Goal: Check status: Check status

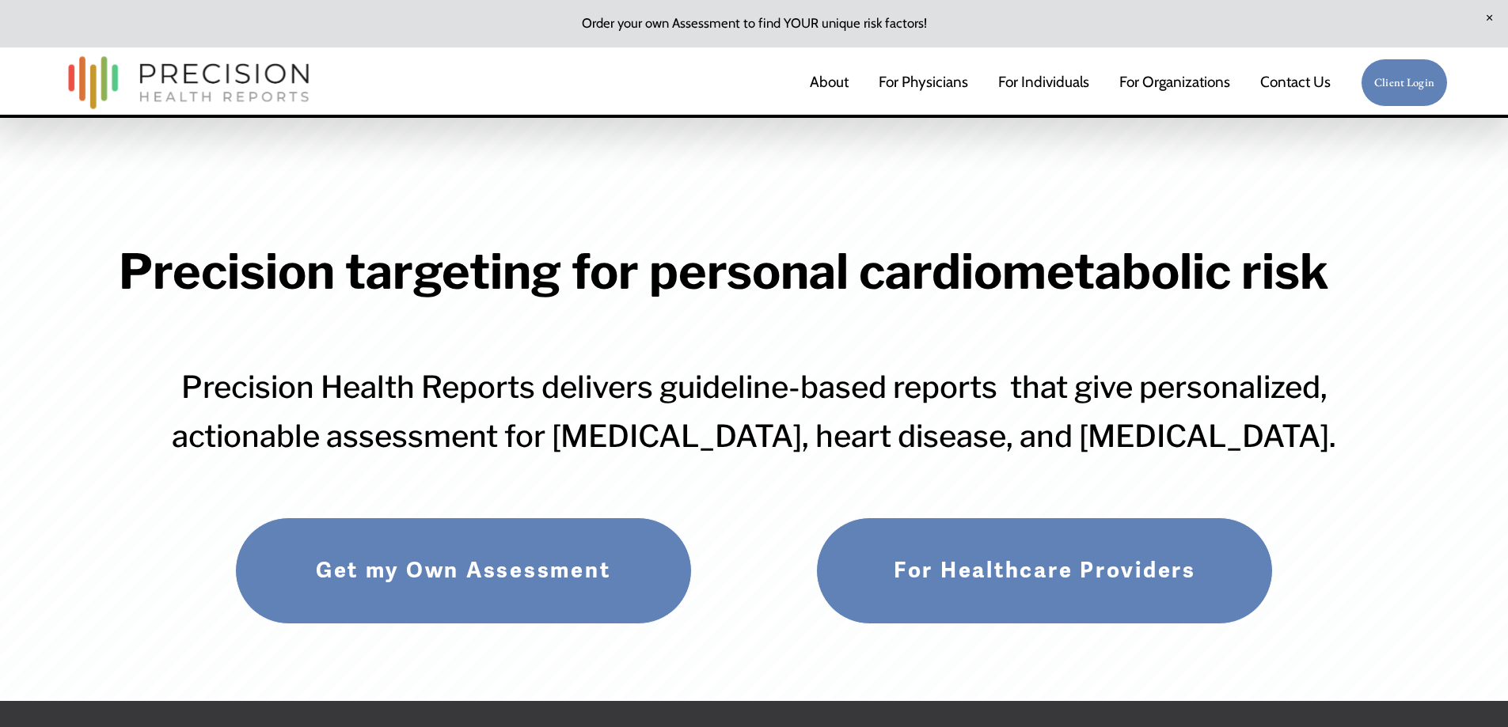
click at [1381, 93] on link "Client Login" at bounding box center [1404, 83] width 87 height 49
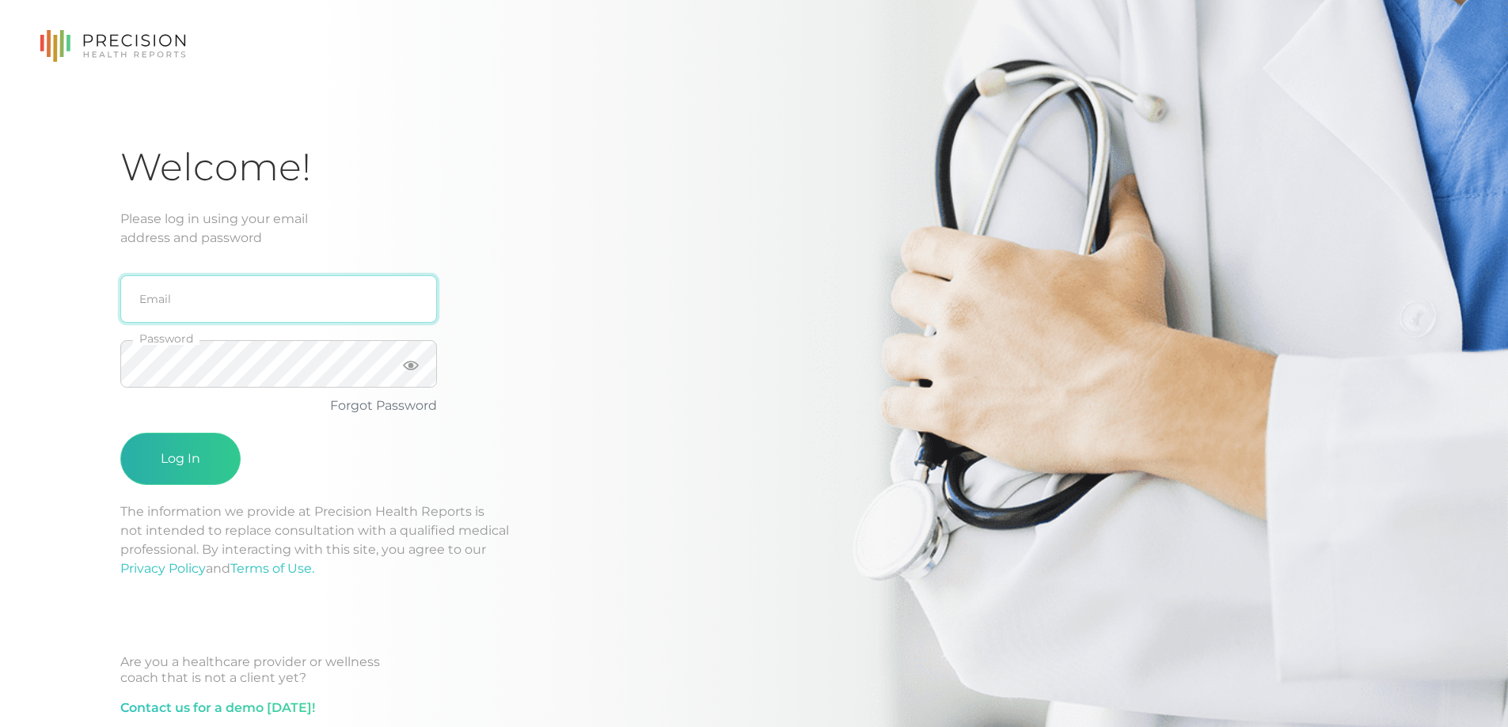
type input "[EMAIL_ADDRESS][DOMAIN_NAME]"
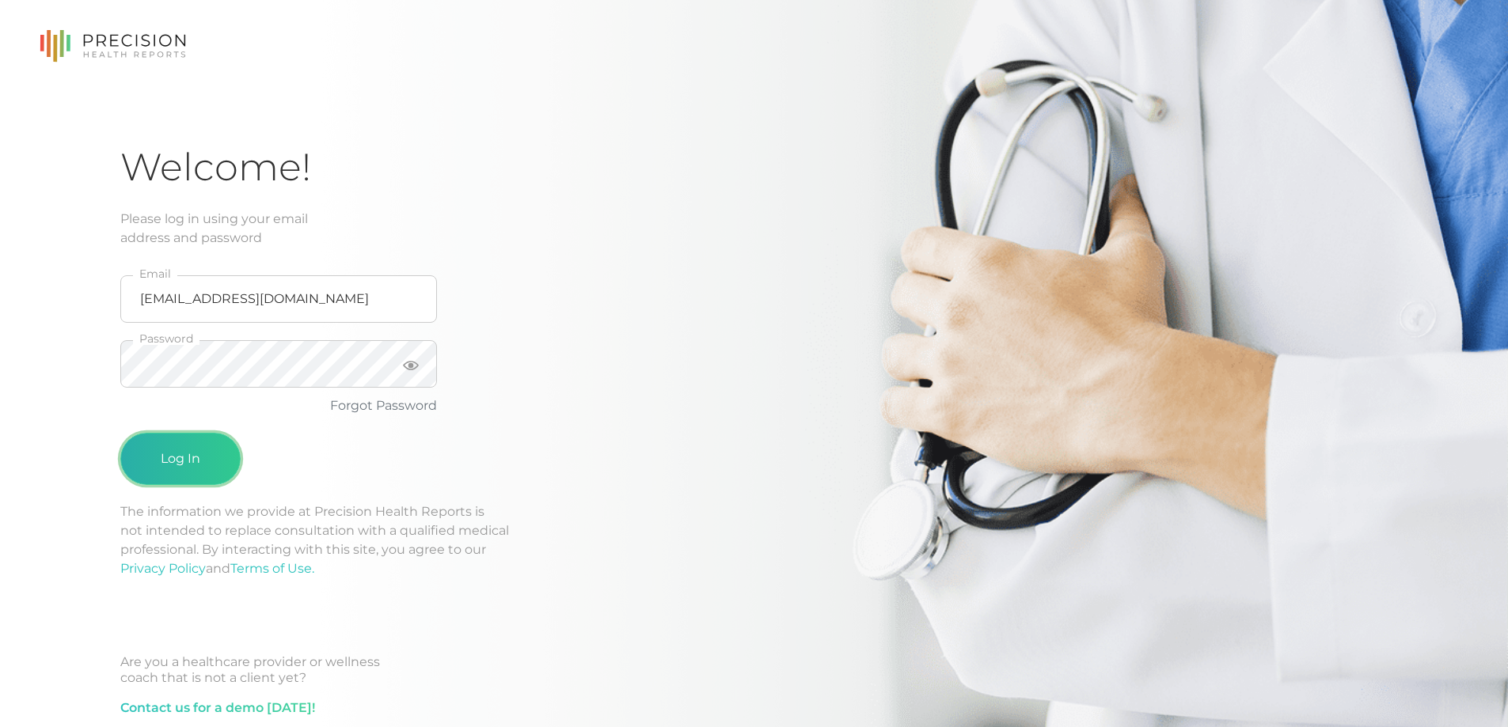
click at [173, 477] on button "Log In" at bounding box center [180, 459] width 120 height 52
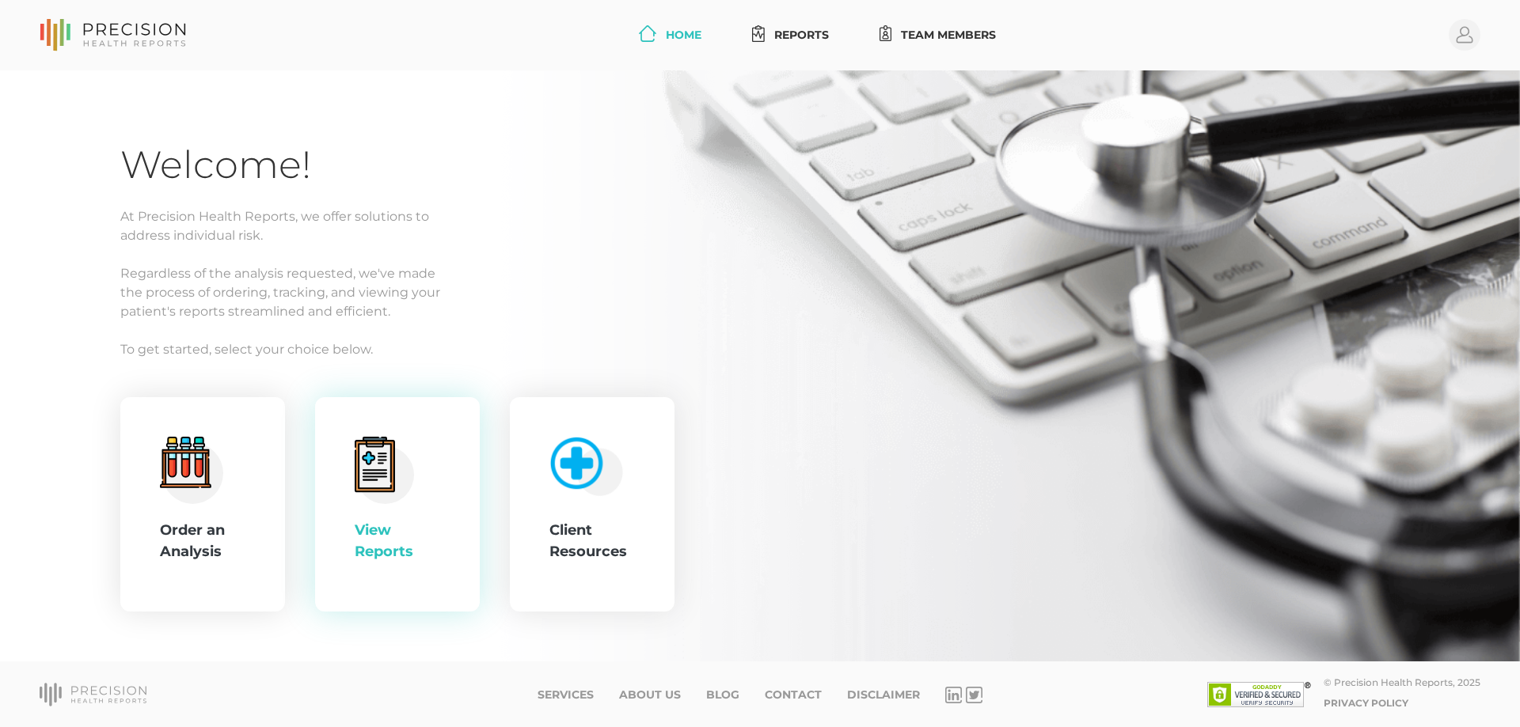
click at [364, 559] on div "View Reports" at bounding box center [397, 541] width 85 height 43
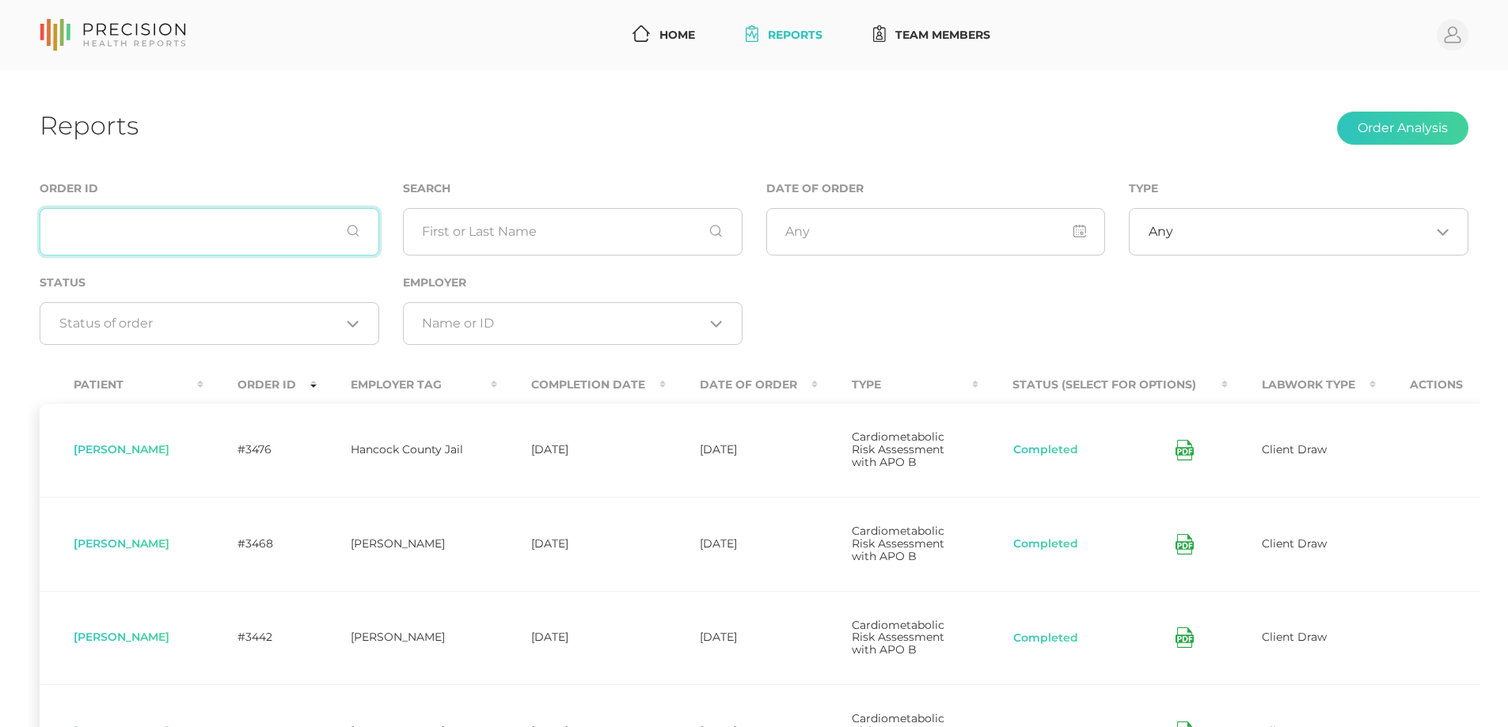
click at [201, 229] on input "text" at bounding box center [210, 231] width 340 height 47
type input "[PERSON_NAME]"
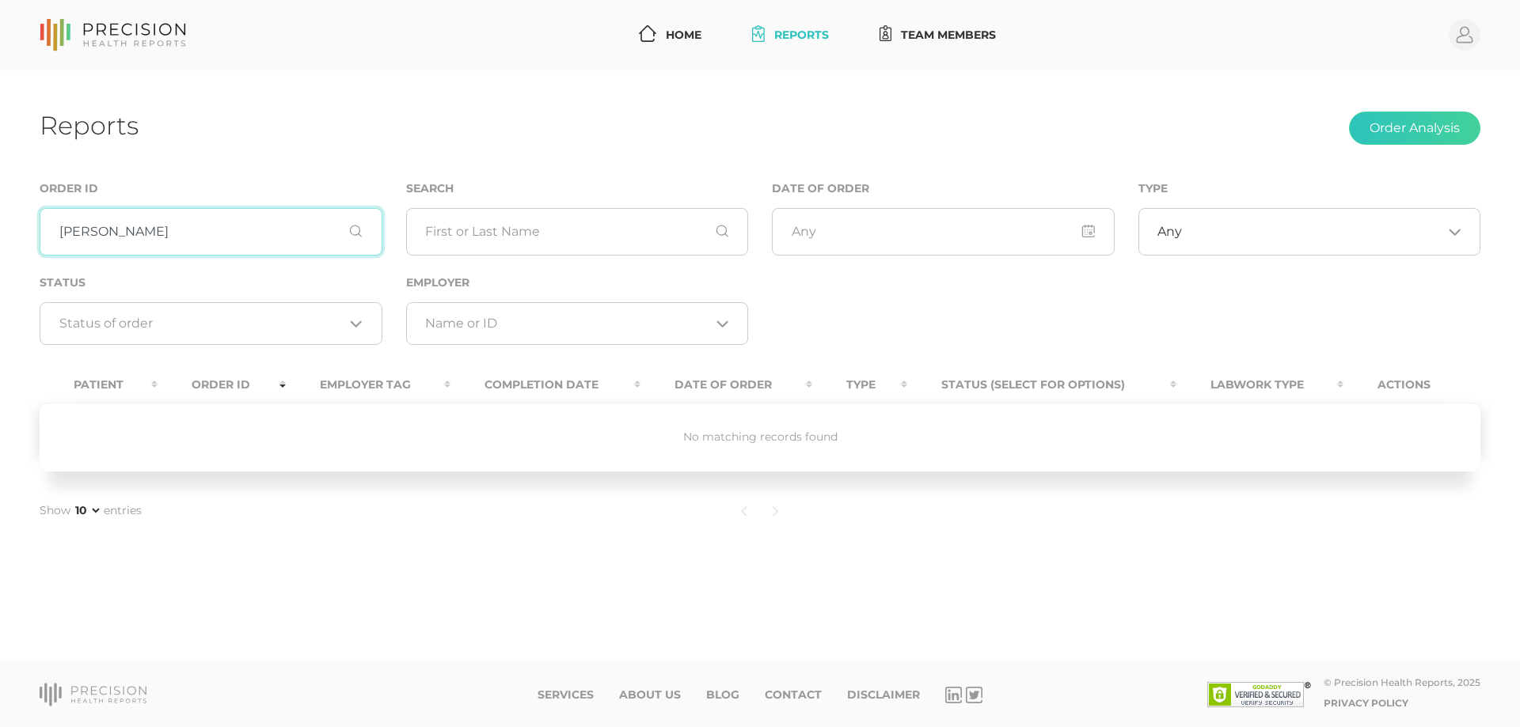
click at [163, 234] on input "[PERSON_NAME]" at bounding box center [211, 231] width 343 height 47
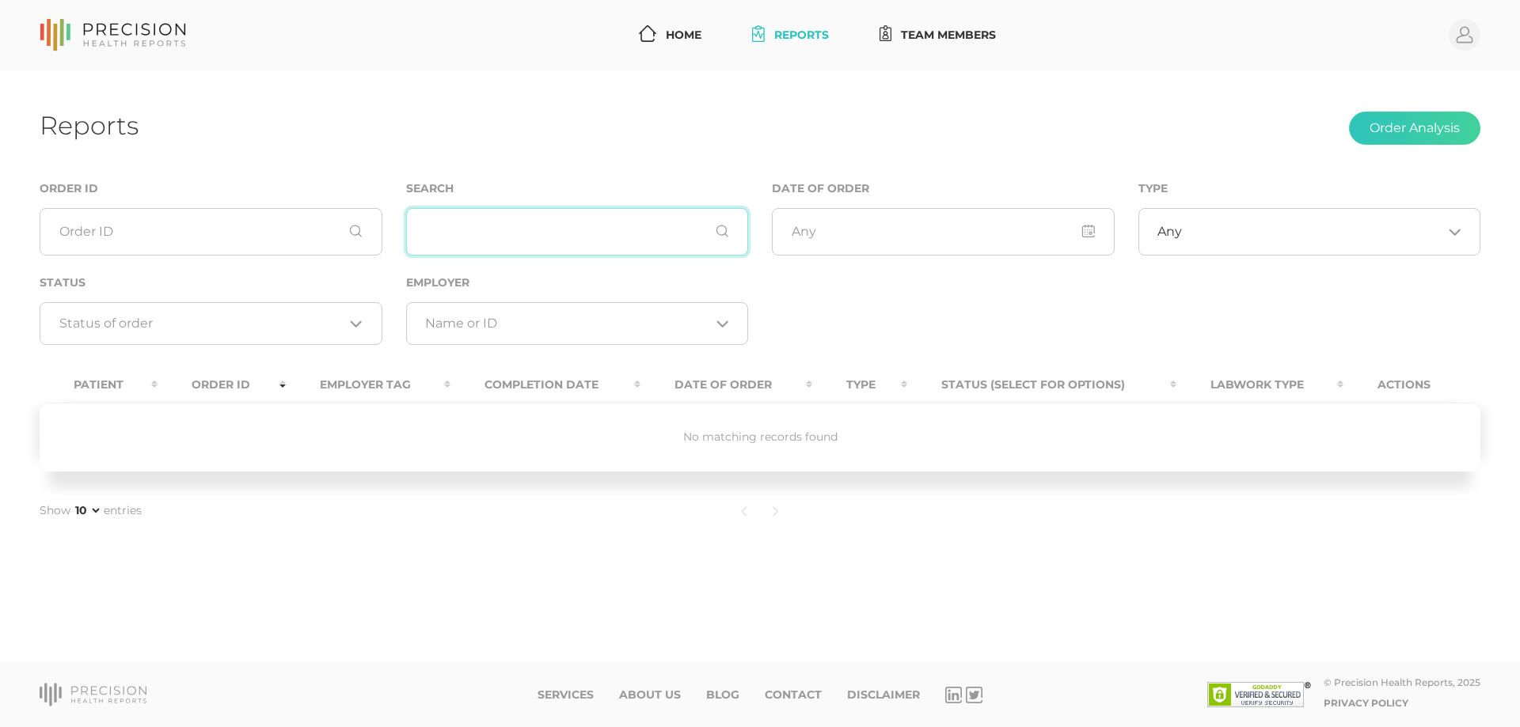
click at [473, 238] on input "text" at bounding box center [577, 231] width 343 height 47
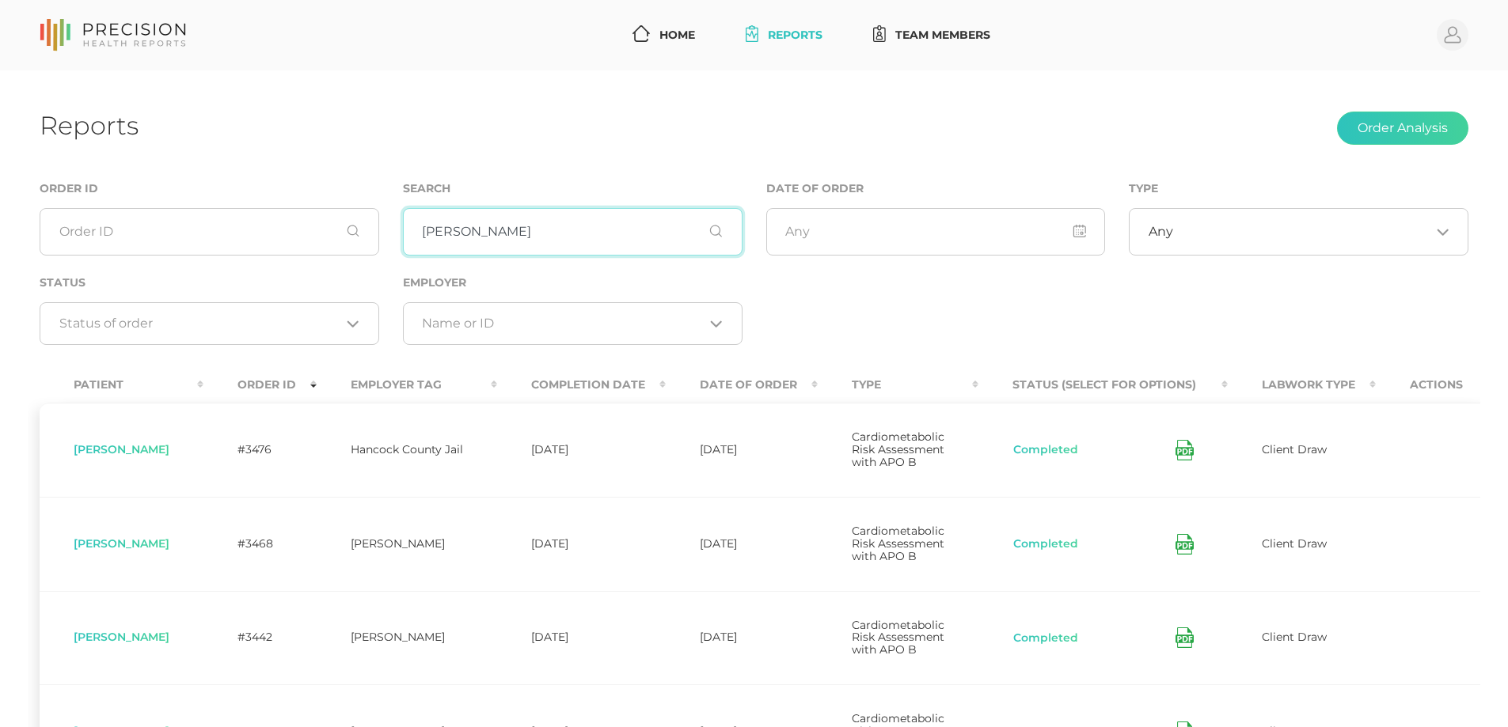
type input "[PERSON_NAME]"
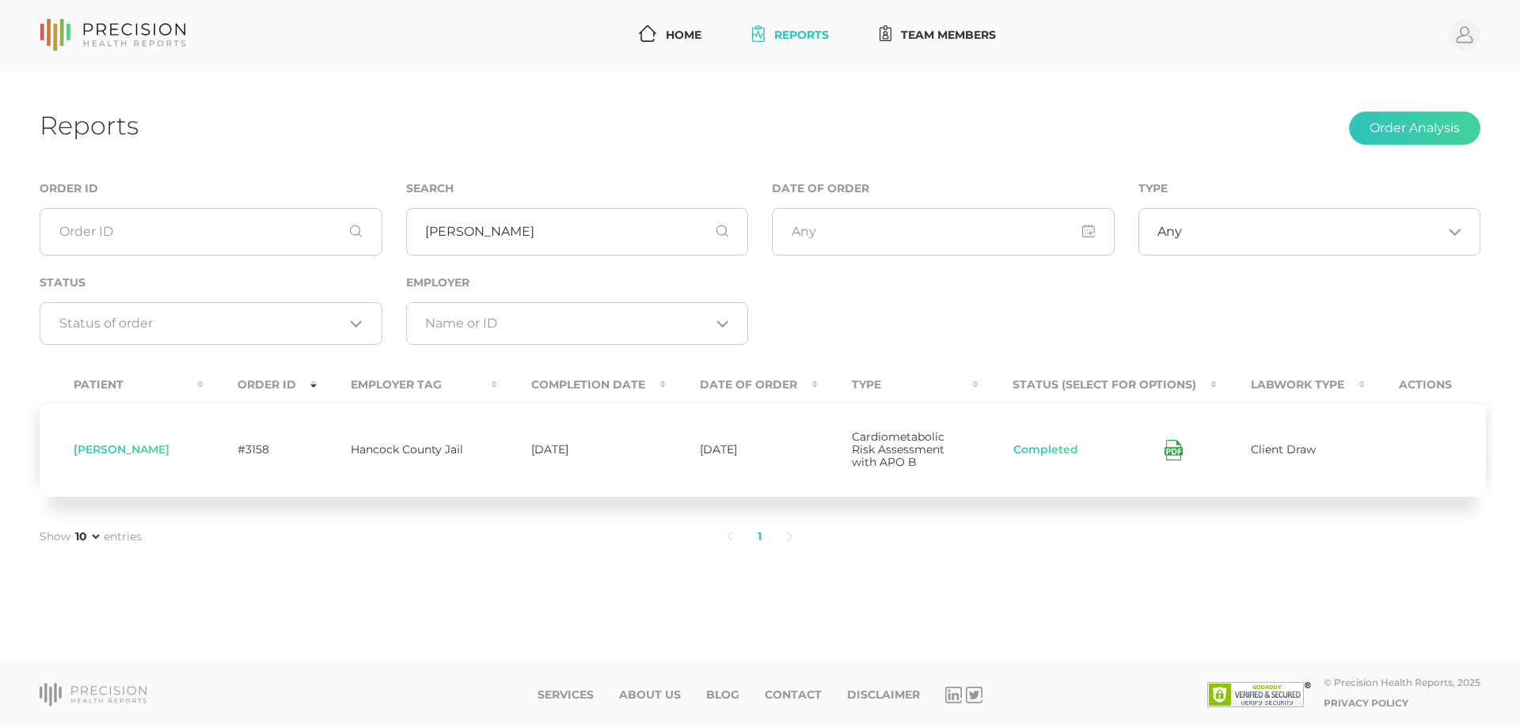
click at [1167, 449] on icon at bounding box center [1173, 450] width 18 height 21
